Goal: Check status

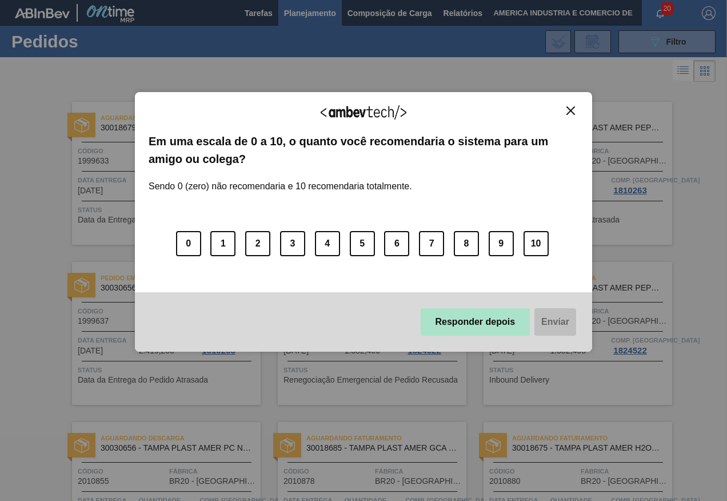
click at [493, 321] on button "Responder depois" at bounding box center [476, 321] width 110 height 27
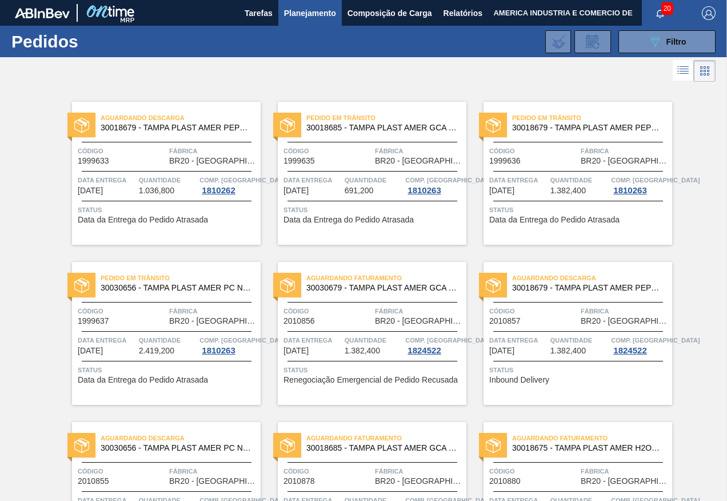
click at [182, 210] on span "Status" at bounding box center [168, 209] width 180 height 11
click at [344, 380] on span "Renegociação Emergencial de Pedido Recusada" at bounding box center [371, 380] width 174 height 9
click at [379, 14] on span "Composição de Carga" at bounding box center [390, 13] width 85 height 14
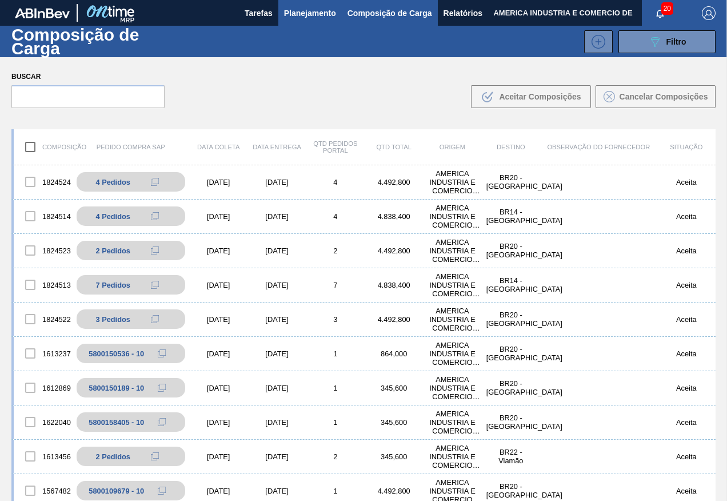
click at [302, 11] on span "Planejamento" at bounding box center [310, 13] width 52 height 14
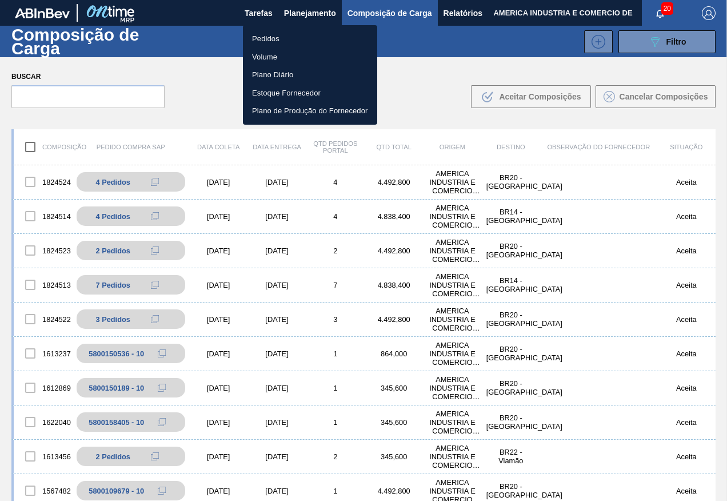
click at [260, 33] on li "Pedidos" at bounding box center [310, 39] width 134 height 18
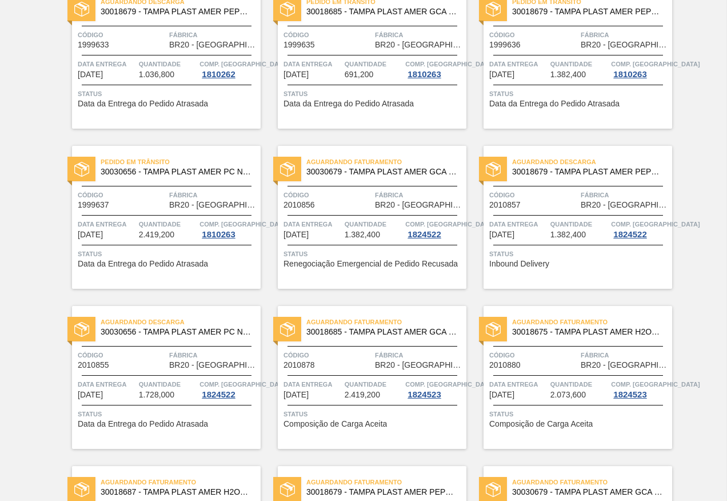
scroll to position [57, 0]
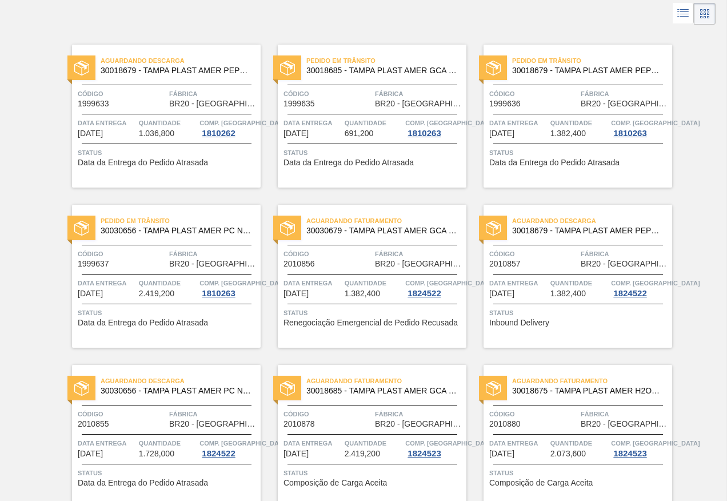
click at [539, 329] on div "Aguardando Descarga 30018679 - TAMPA PLAST AMER PEPSI ZERO S/LINER Código 20108…" at bounding box center [578, 276] width 189 height 143
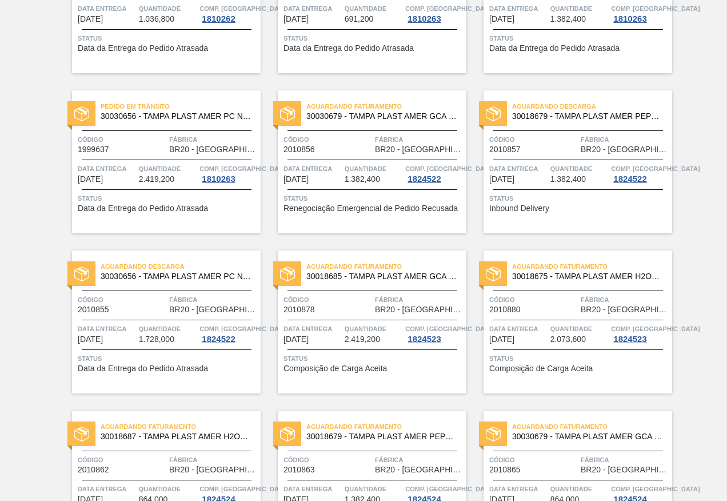
scroll to position [114, 0]
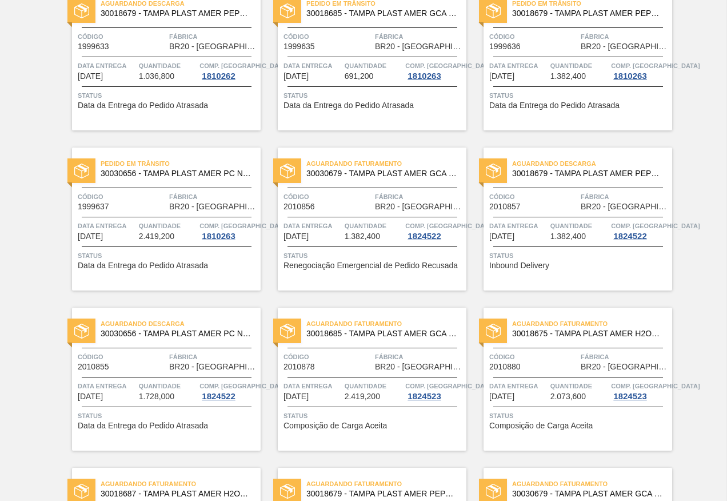
click at [379, 180] on div "Aguardando Faturamento 30030679 - TAMPA PLAST AMER GCA ZERO NIV24" at bounding box center [372, 169] width 189 height 26
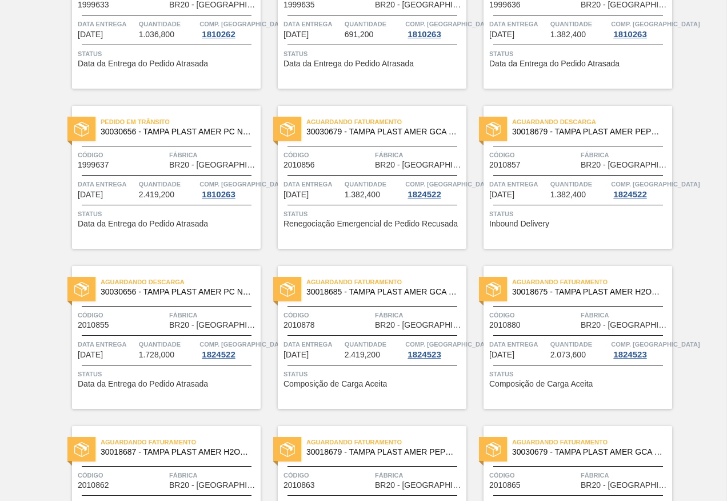
scroll to position [172, 0]
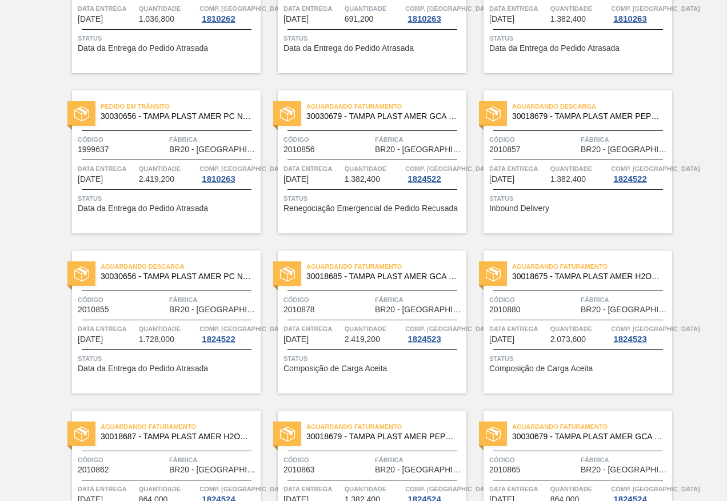
click at [557, 124] on div "Aguardando Descarga 30018679 - TAMPA PLAST AMER PEPSI ZERO S/LINER" at bounding box center [578, 112] width 189 height 26
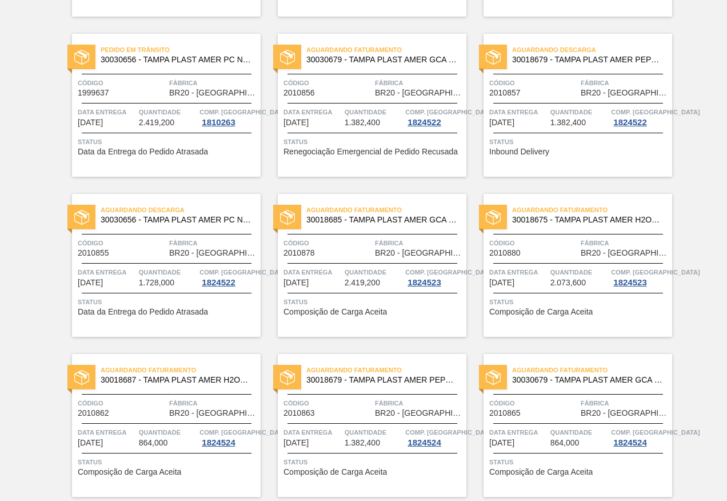
scroll to position [229, 0]
click at [131, 306] on span "Status" at bounding box center [168, 301] width 180 height 11
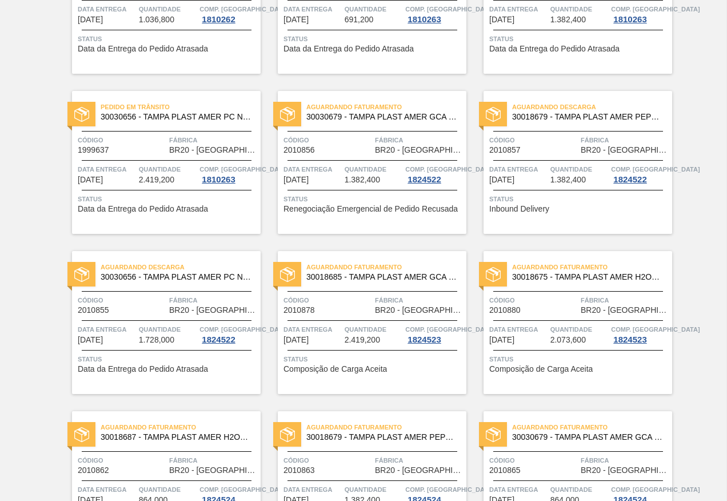
scroll to position [172, 0]
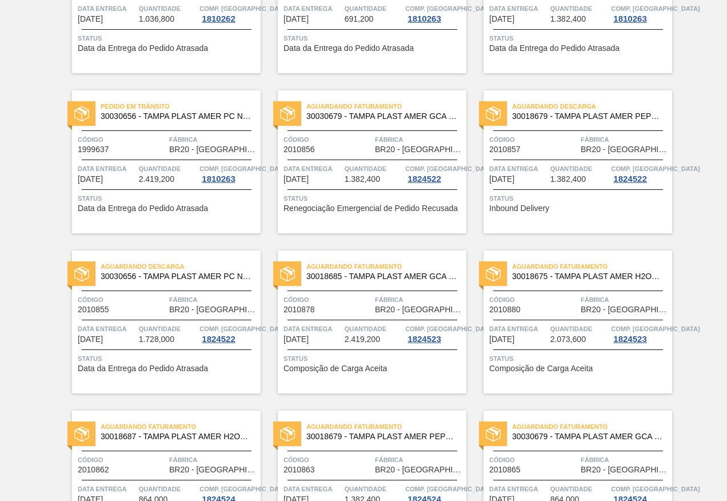
click at [338, 360] on span "Status" at bounding box center [374, 358] width 180 height 11
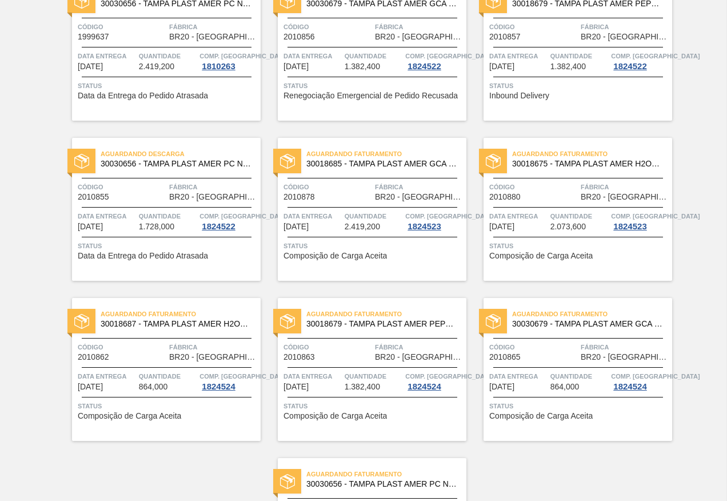
scroll to position [286, 0]
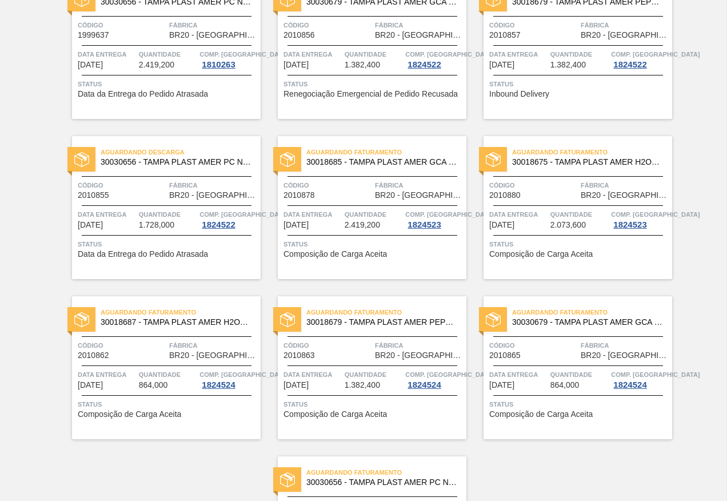
click at [620, 260] on div "Aguardando Faturamento 30018675 - TAMPA PLAST AMER H2OH LIMONETO S/LINER Código…" at bounding box center [578, 207] width 189 height 143
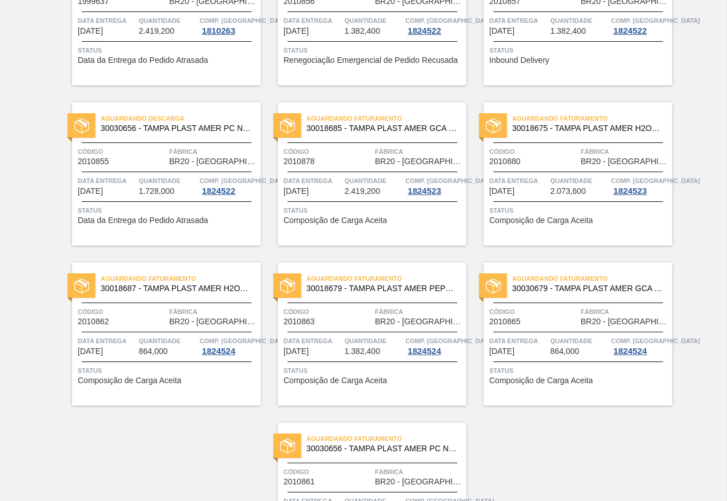
scroll to position [343, 0]
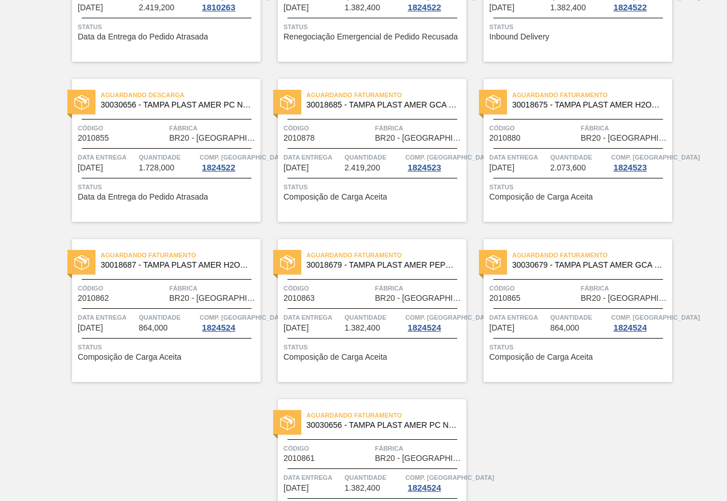
click at [146, 291] on span "Código" at bounding box center [122, 287] width 89 height 11
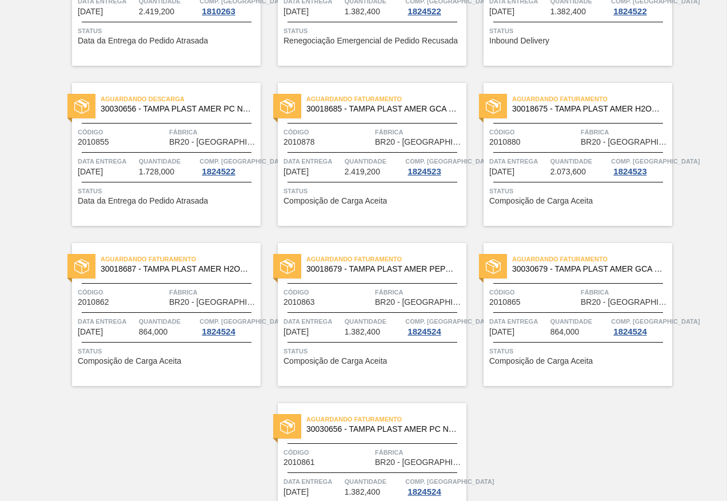
scroll to position [343, 0]
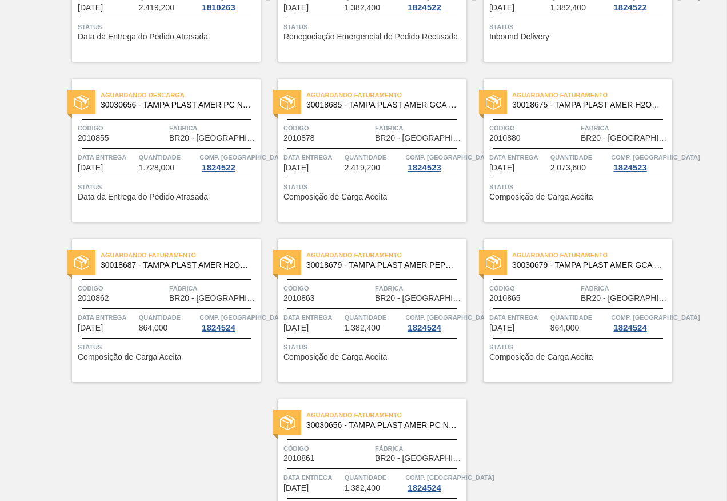
click at [328, 304] on div "Aguardando Faturamento 30018679 - TAMPA PLAST AMER PEPSI ZERO S/LINER Código 20…" at bounding box center [372, 310] width 189 height 143
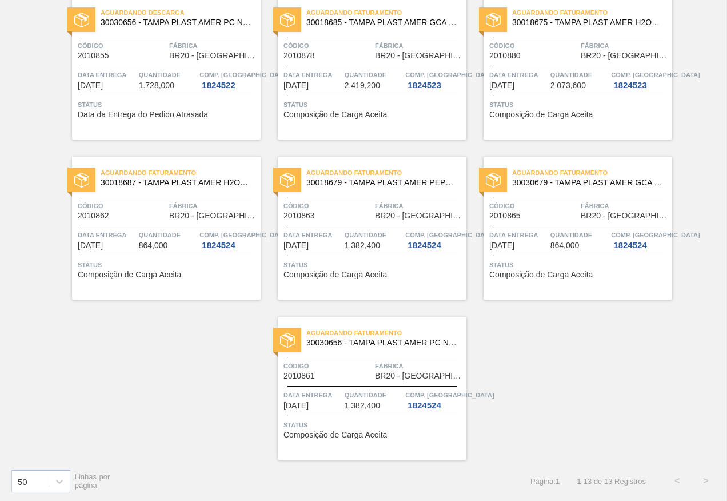
scroll to position [427, 0]
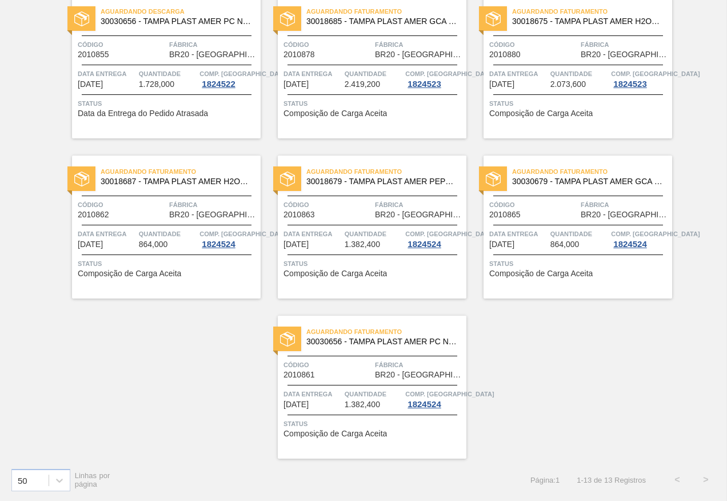
click at [332, 369] on span "Código" at bounding box center [328, 364] width 89 height 11
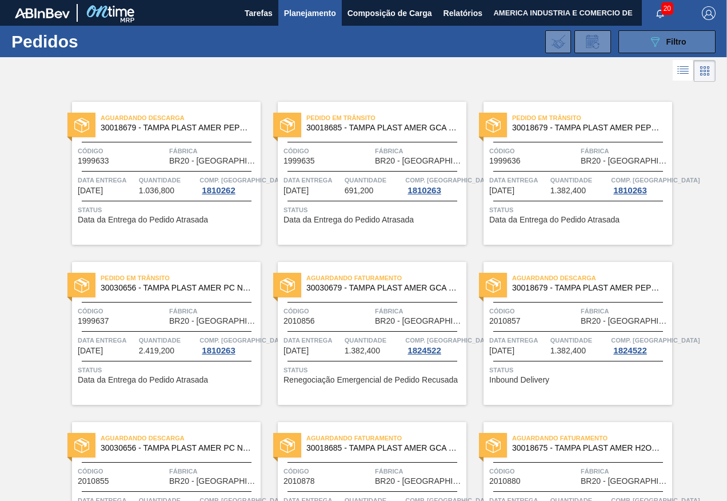
click at [649, 43] on icon "089F7B8B-B2A5-4AFE-B5C0-19BA573D28AC" at bounding box center [655, 42] width 14 height 14
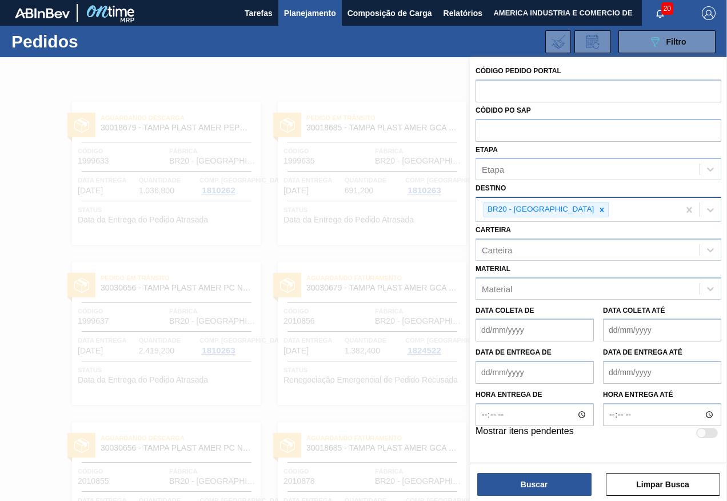
click at [621, 208] on div "BR20 - Sapucaia" at bounding box center [577, 209] width 203 height 23
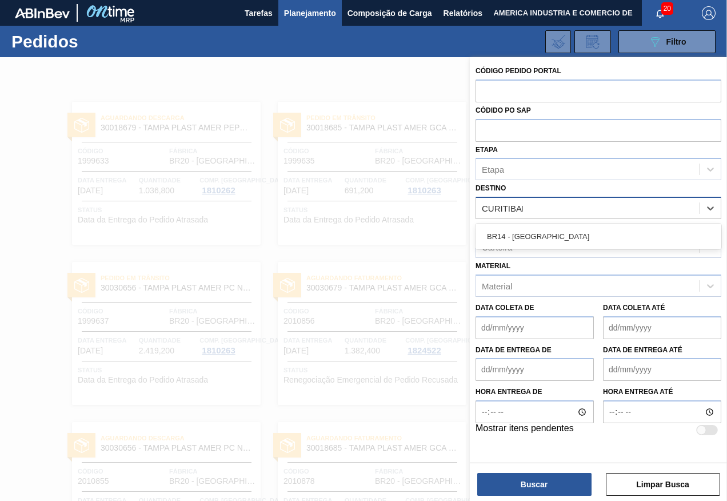
type input "CURITIBANA"
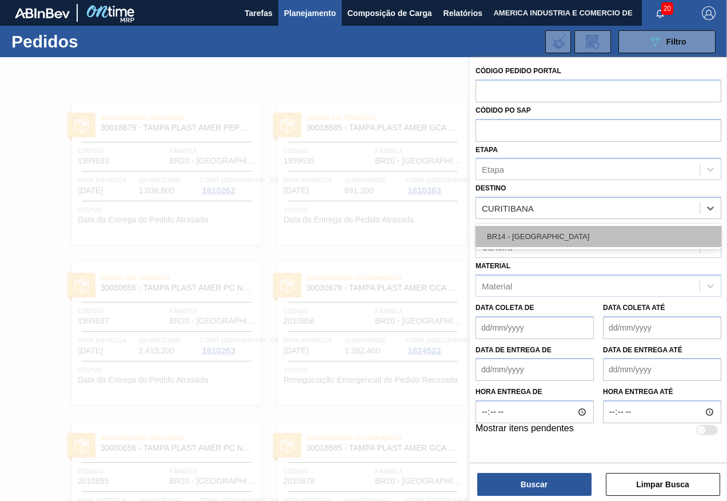
click at [548, 230] on div "BR14 - Curitibana" at bounding box center [599, 236] width 246 height 21
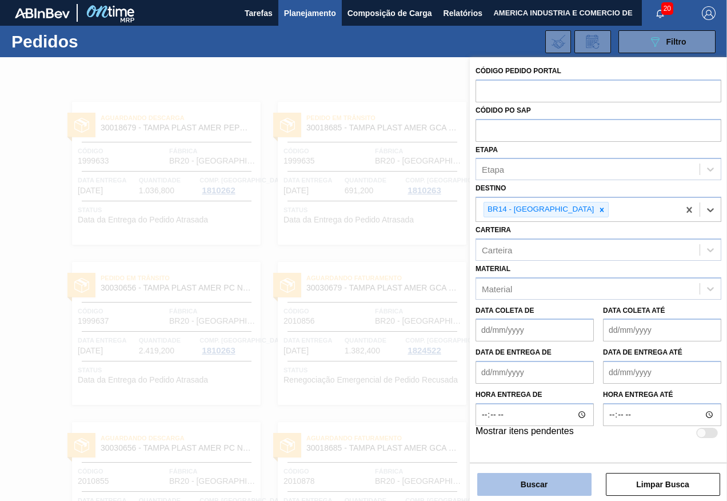
click at [510, 488] on button "Buscar" at bounding box center [534, 484] width 114 height 23
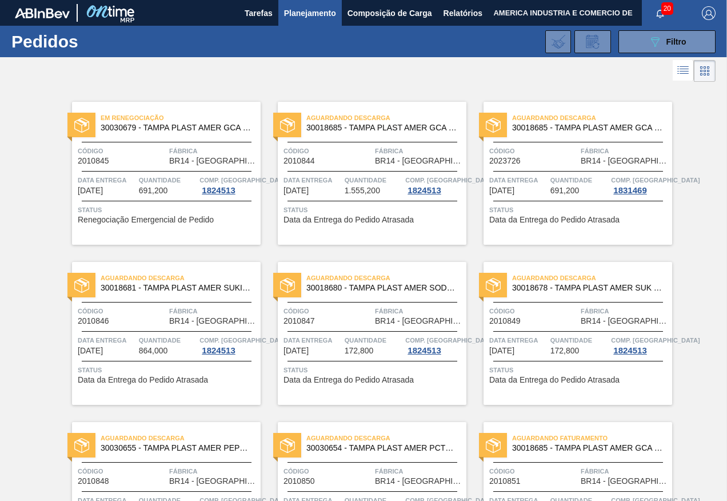
click at [213, 229] on div "Em renegociação 30030679 - TAMPA PLAST AMER GCA ZERO NIV24 Código 2010845 Fábri…" at bounding box center [166, 173] width 189 height 143
click at [365, 221] on span "Data da Entrega do Pedido Atrasada" at bounding box center [349, 220] width 130 height 9
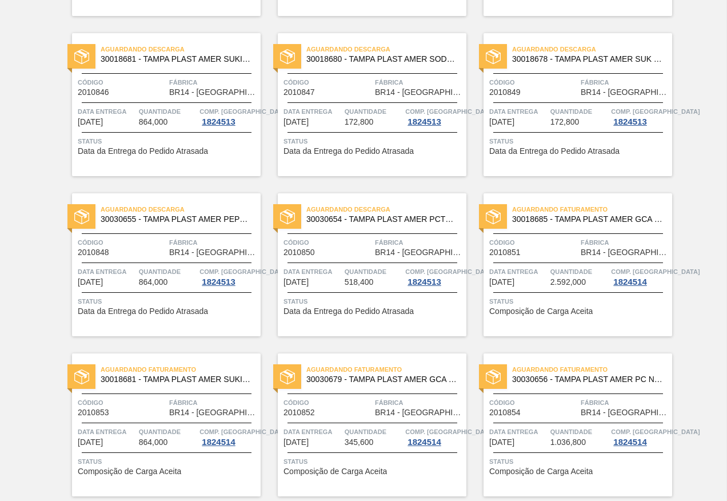
scroll to position [266, 0]
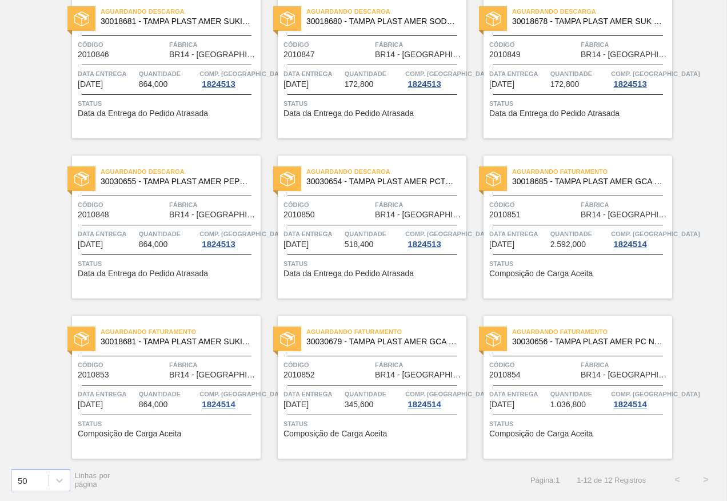
click at [329, 219] on div "Aguardando Descarga 30030654 - TAMPA PLAST AMER PCTW NIV24 Código 2010850 Fábri…" at bounding box center [372, 227] width 189 height 143
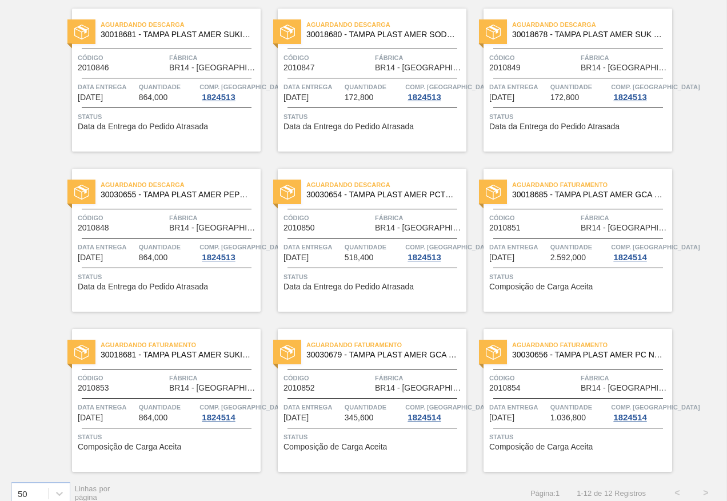
scroll to position [266, 0]
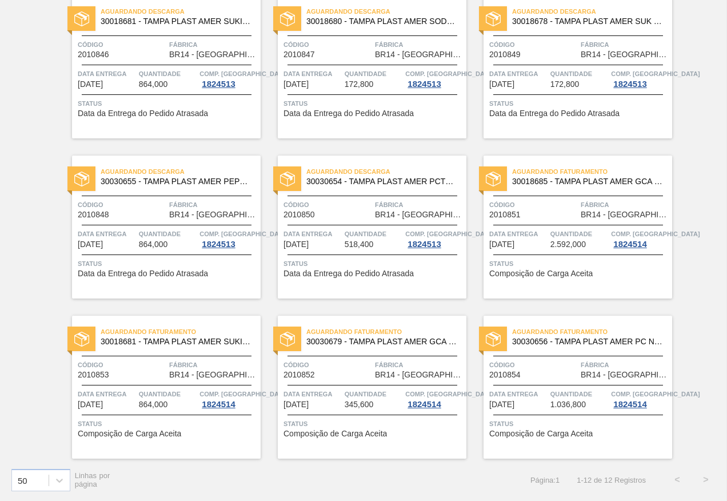
click at [542, 396] on span "Data entrega" at bounding box center [518, 393] width 58 height 11
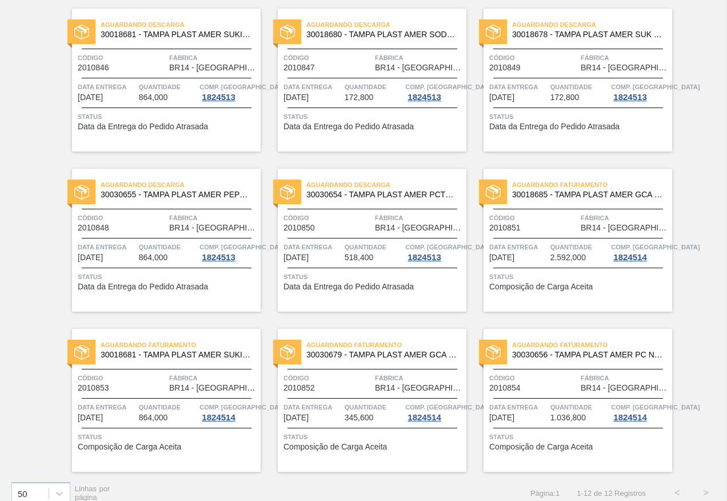
scroll to position [266, 0]
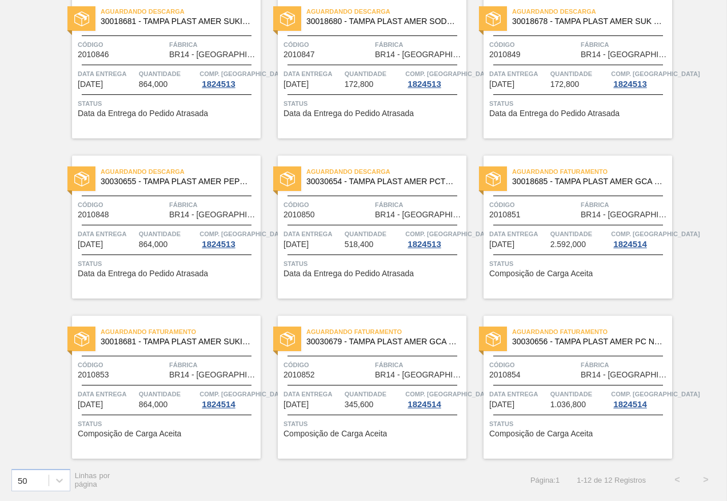
click at [351, 396] on span "Quantidade" at bounding box center [374, 393] width 58 height 11
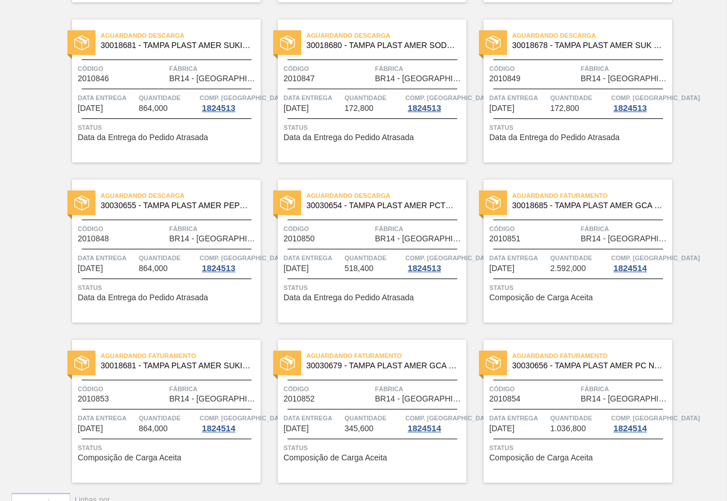
scroll to position [266, 0]
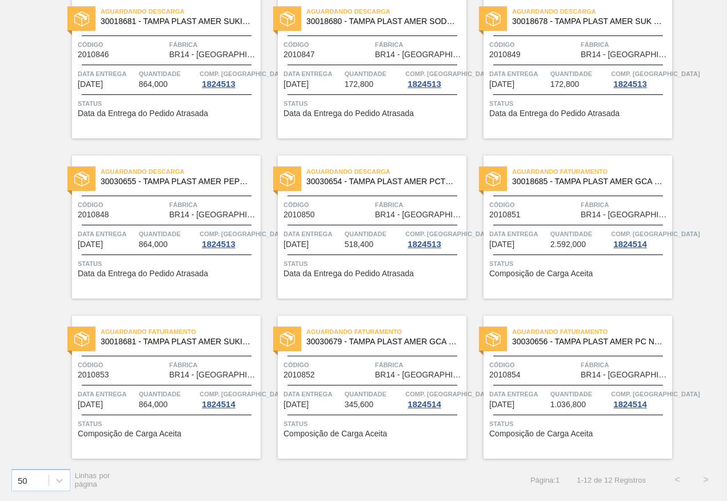
click at [124, 369] on span "Código" at bounding box center [122, 364] width 89 height 11
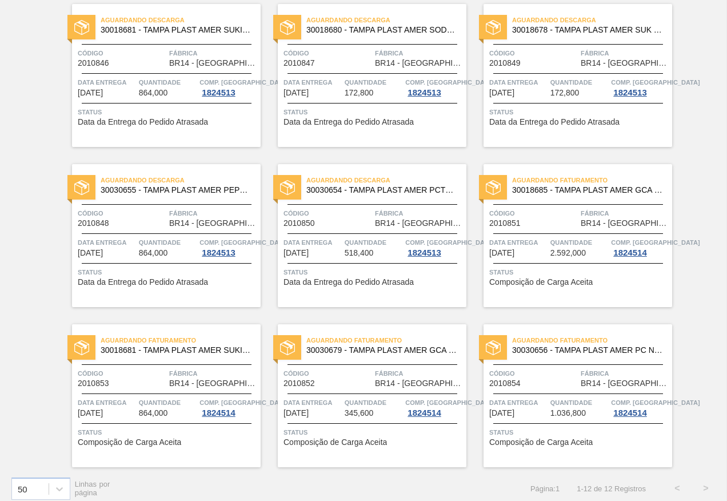
scroll to position [266, 0]
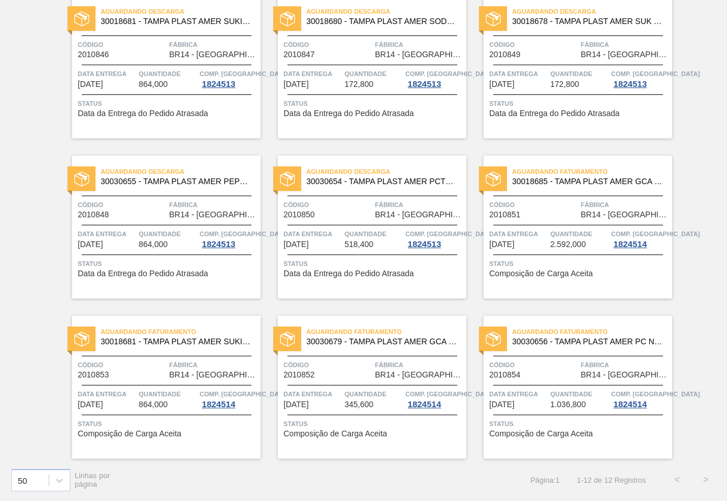
click at [533, 210] on span "Código" at bounding box center [533, 204] width 89 height 11
